Goal: Register for event/course

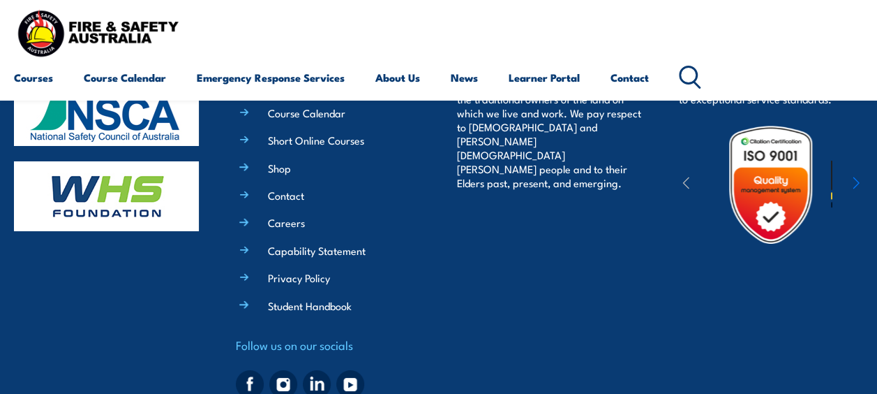
scroll to position [2538, 0]
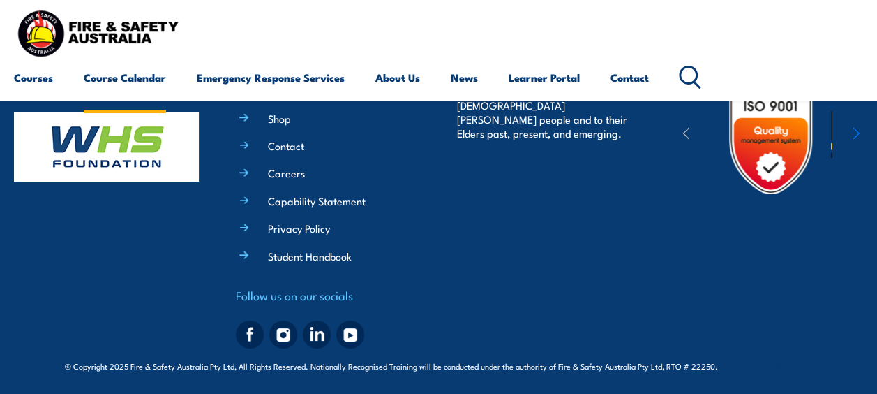
click at [134, 76] on link "Course Calendar" at bounding box center [125, 77] width 82 height 33
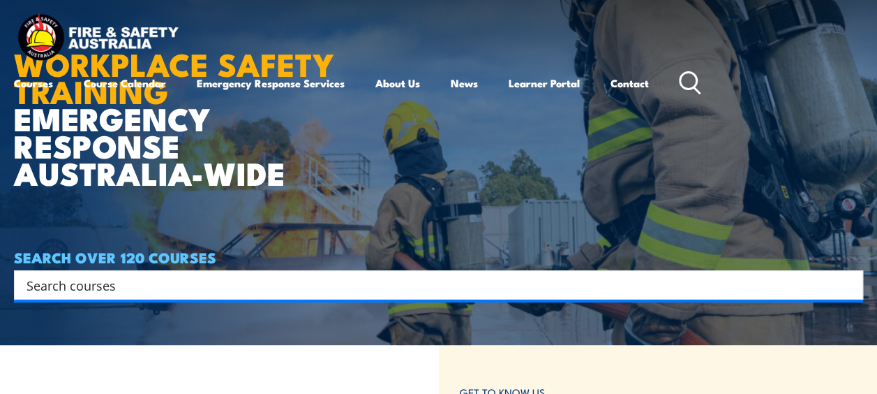
scroll to position [0, 0]
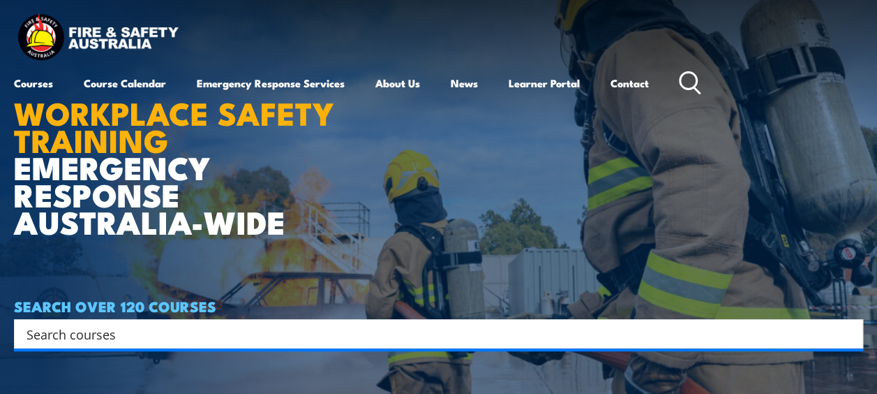
click at [146, 335] on input "Search input" at bounding box center [430, 333] width 806 height 21
type input "Fire extingus"
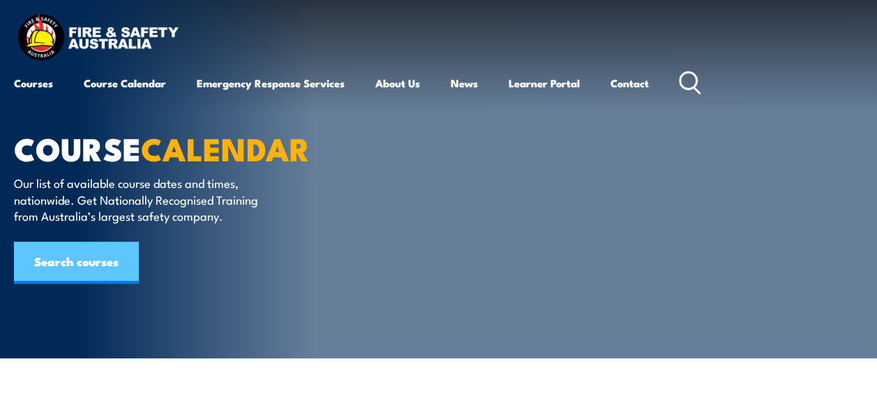
click at [89, 257] on link "Search courses" at bounding box center [76, 262] width 125 height 42
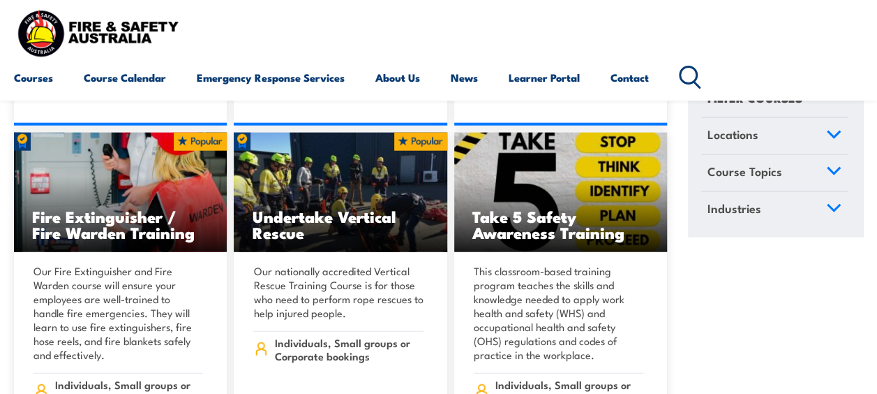
scroll to position [4256, 0]
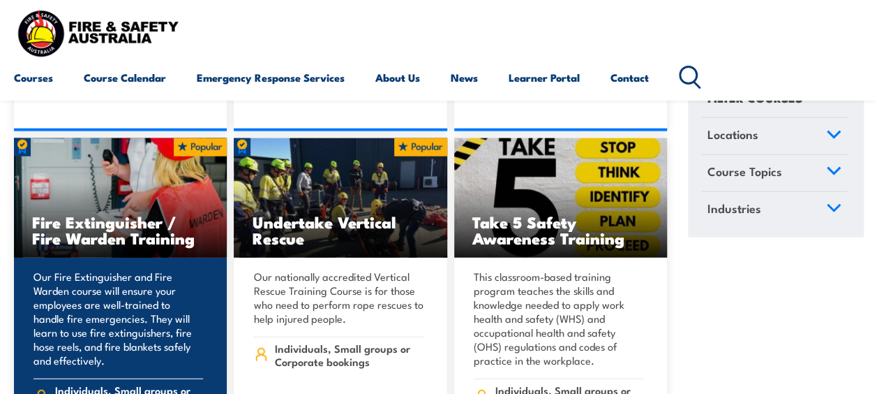
click at [117, 214] on h3 "Fire Extinguisher / Fire Warden Training" at bounding box center [120, 230] width 177 height 32
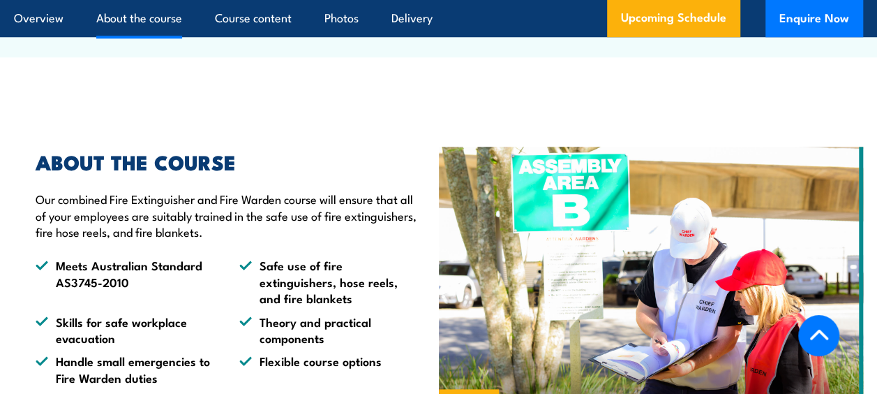
scroll to position [698, 0]
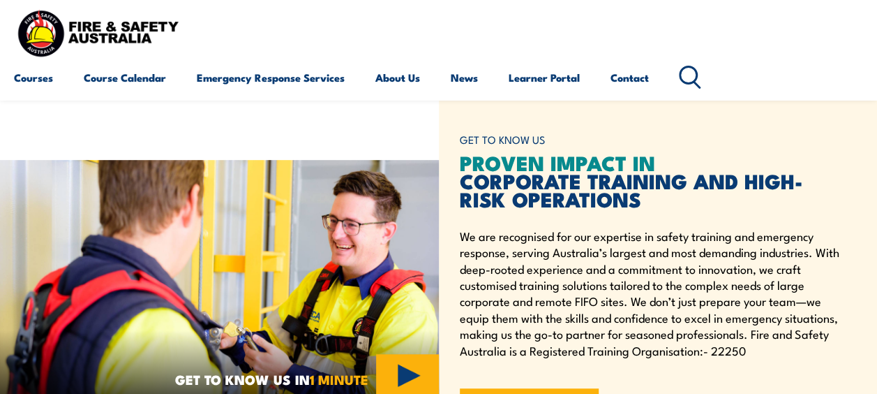
scroll to position [349, 0]
